Goal: Task Accomplishment & Management: Manage account settings

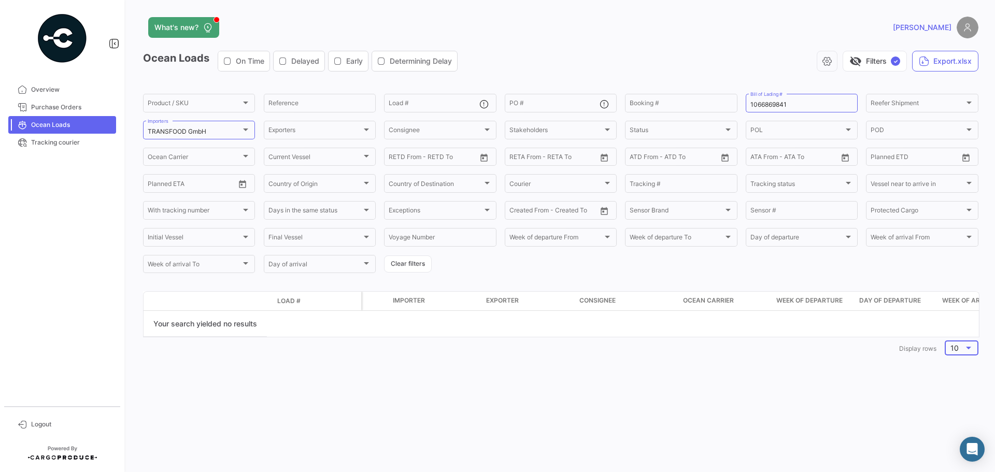
click at [960, 353] on div "10" at bounding box center [957, 348] width 13 height 9
click at [846, 348] on div at bounding box center [497, 236] width 995 height 472
click at [64, 144] on span "Tracking courier" at bounding box center [71, 142] width 81 height 9
click at [52, 120] on span "Ocean Loads" at bounding box center [71, 124] width 81 height 9
click at [51, 106] on span "Purchase Orders" at bounding box center [71, 107] width 81 height 9
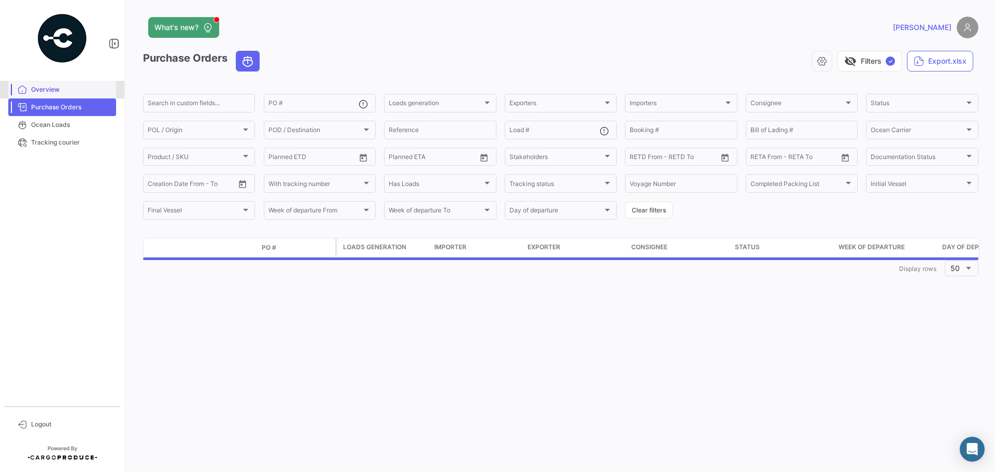
click at [46, 90] on span "Overview" at bounding box center [71, 89] width 81 height 9
drag, startPoint x: 44, startPoint y: 104, endPoint x: 49, endPoint y: 115, distance: 12.1
click at [44, 105] on span "Purchase Orders" at bounding box center [71, 107] width 81 height 9
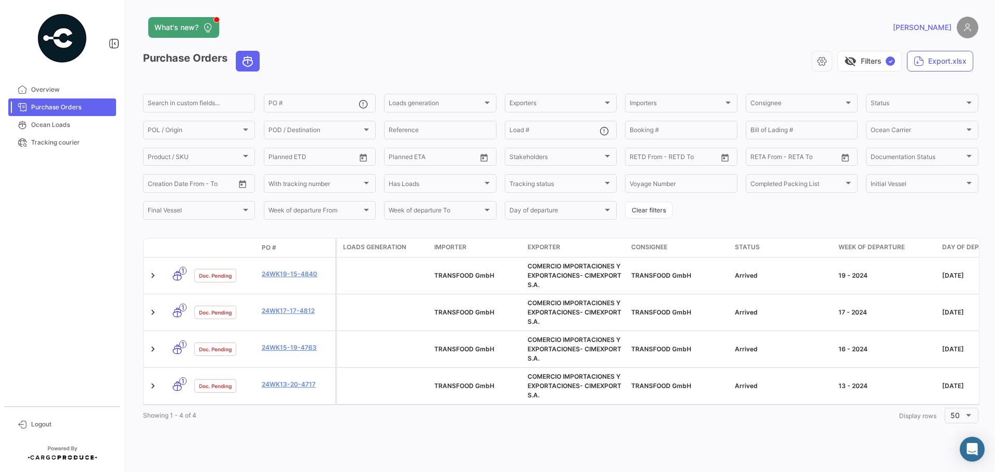
click at [963, 23] on img at bounding box center [968, 28] width 22 height 22
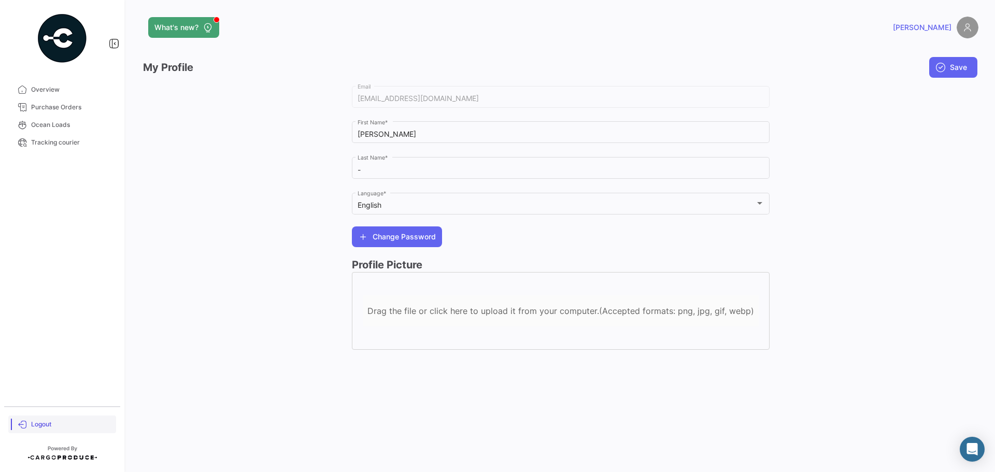
click at [39, 427] on span "Logout" at bounding box center [71, 424] width 81 height 9
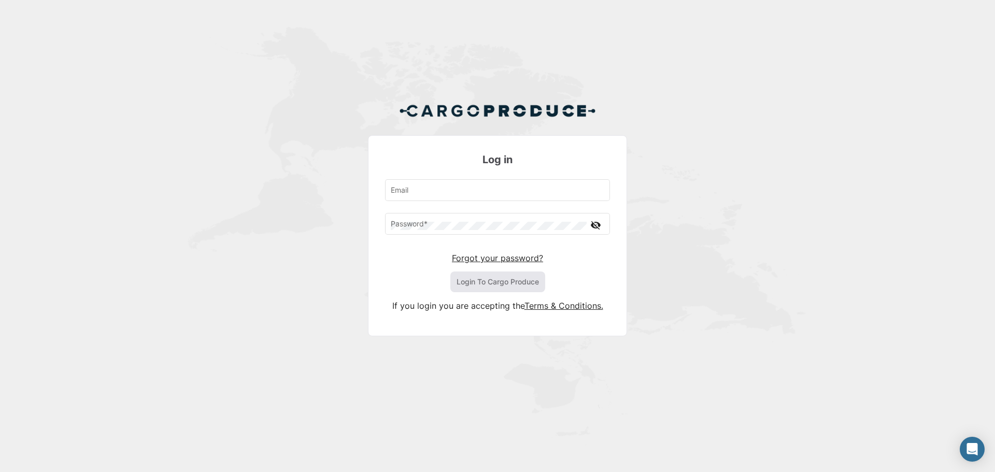
type input "[EMAIL_ADDRESS][DOMAIN_NAME]"
